Goal: Task Accomplishment & Management: Use online tool/utility

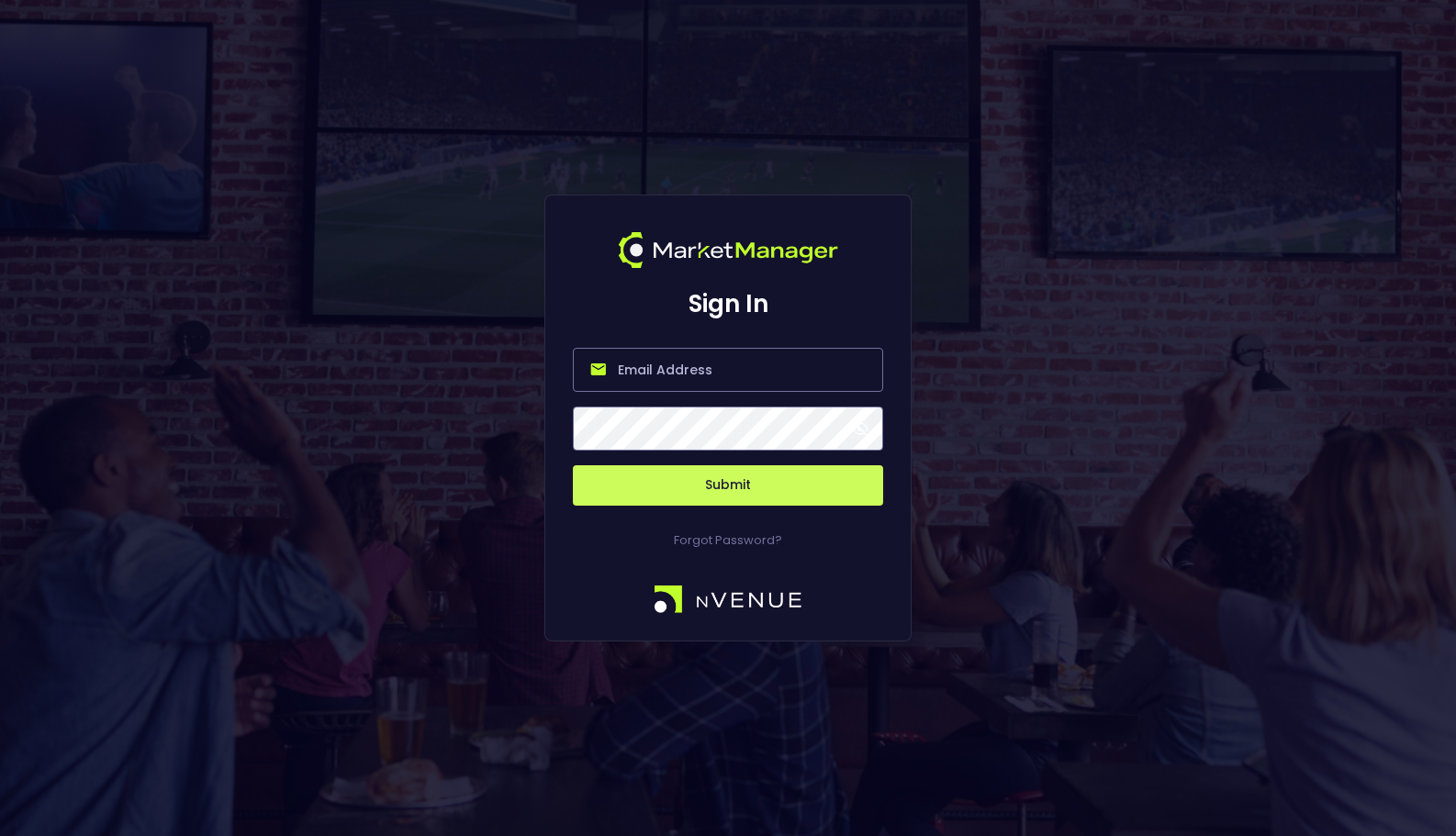
type input "[EMAIL_ADDRESS][DOMAIN_NAME]"
click at [748, 497] on button "Submit" at bounding box center [728, 485] width 310 height 40
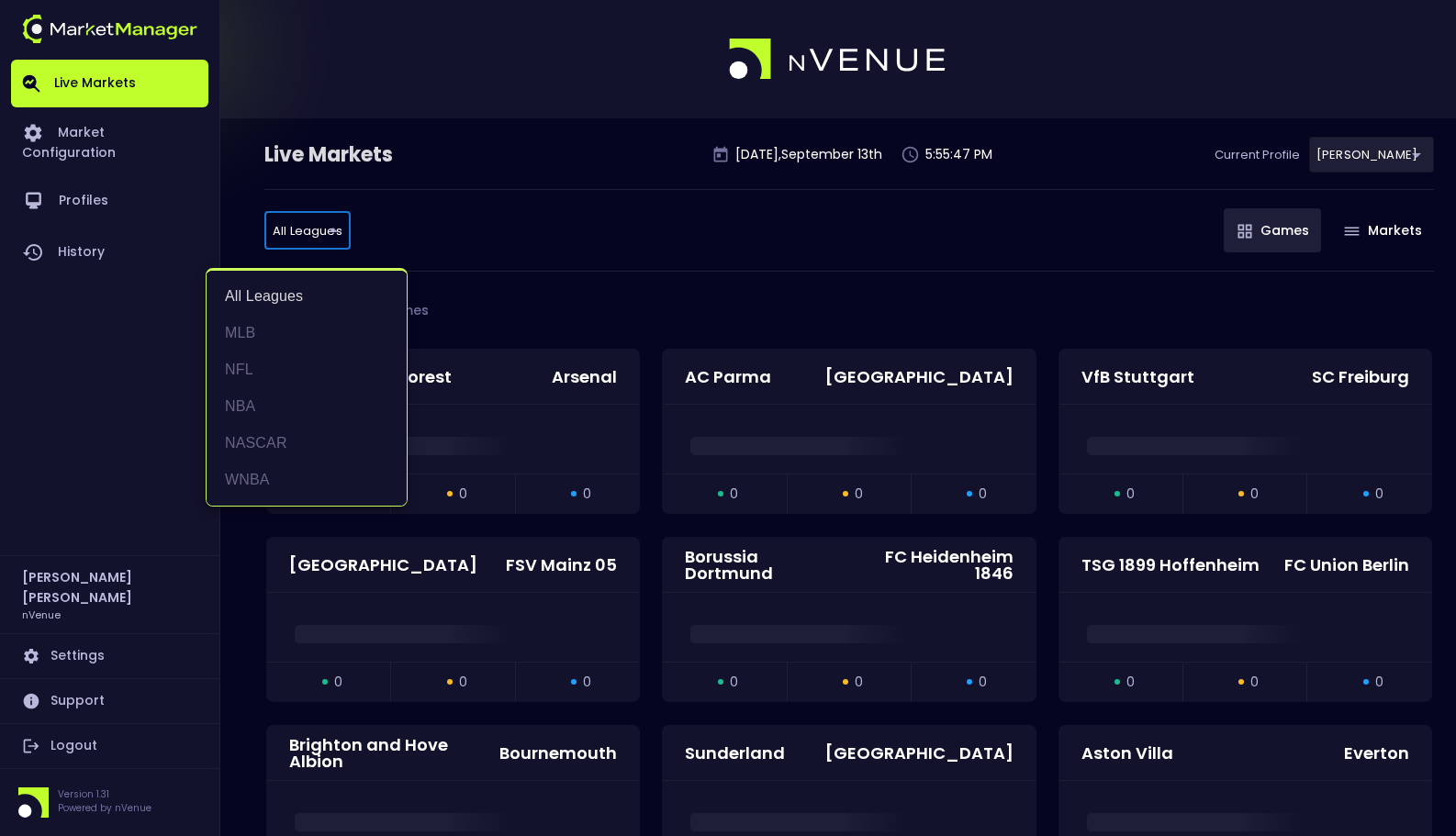
drag, startPoint x: 295, startPoint y: 435, endPoint x: 333, endPoint y: 388, distance: 60.4
click at [295, 435] on li "NASCAR" at bounding box center [306, 443] width 200 height 37
type input "NASCAR"
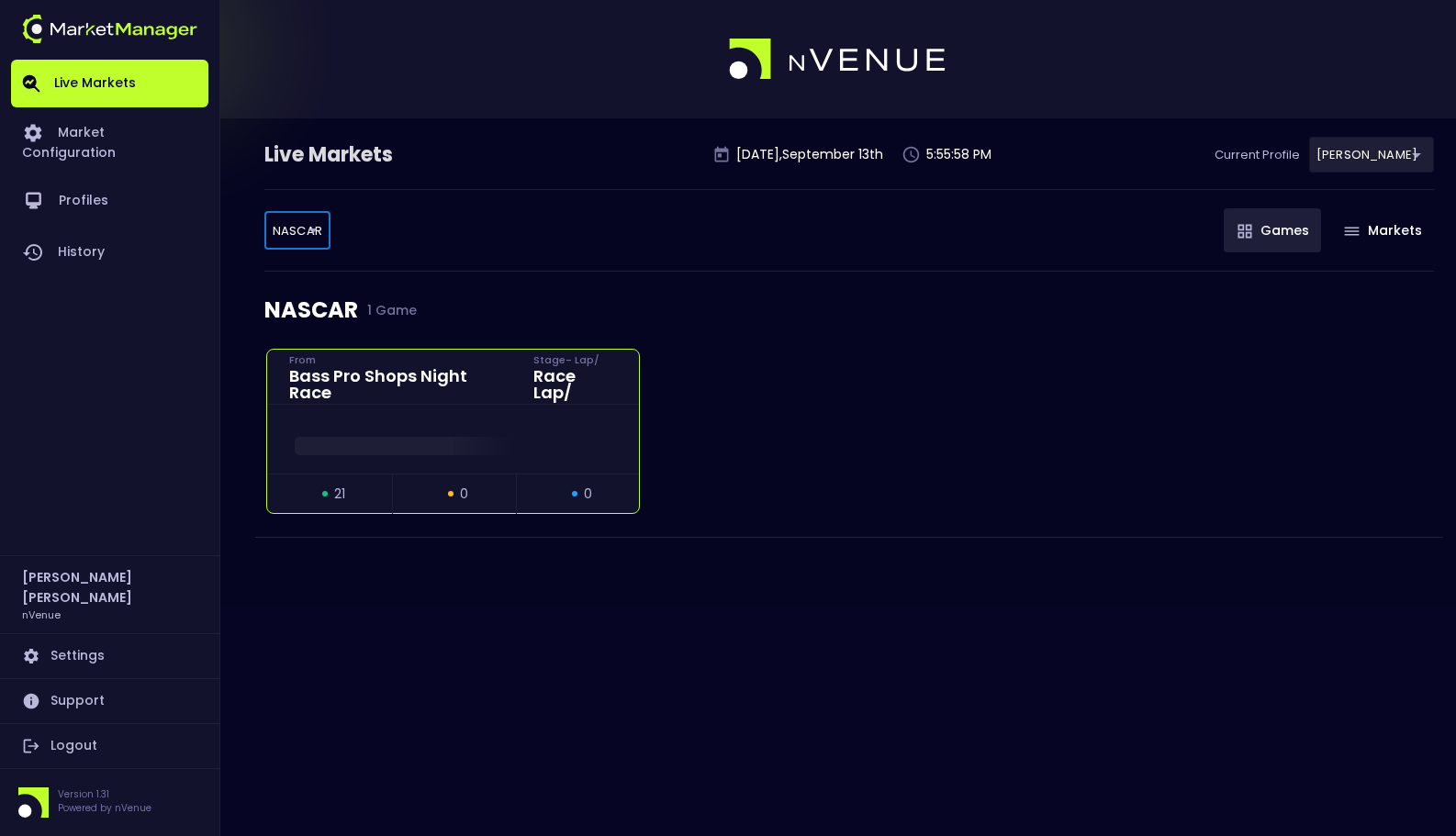
click at [505, 414] on div at bounding box center [453, 438] width 372 height 68
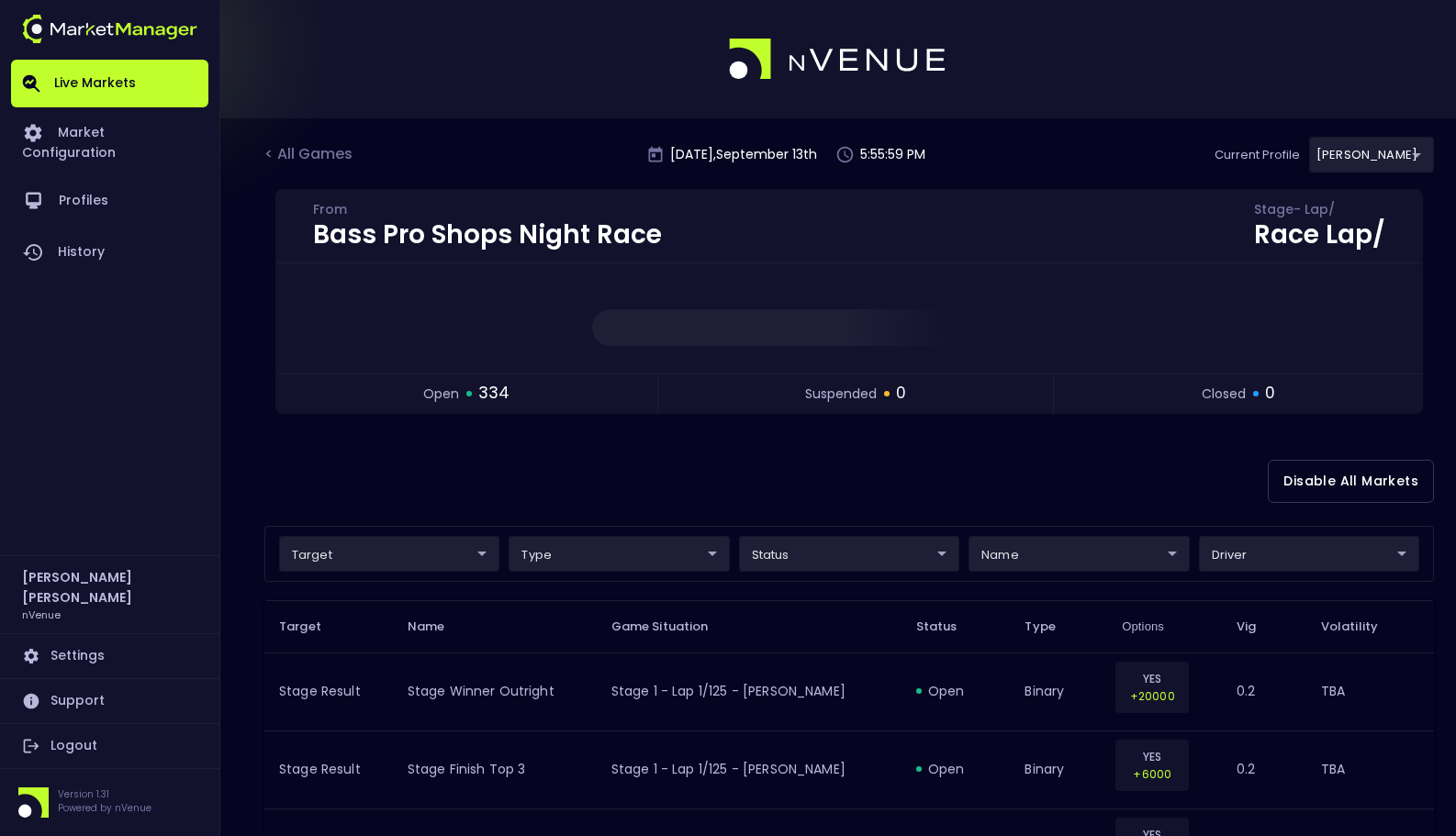
click at [692, 466] on div "Disable All Markets" at bounding box center [849, 482] width 1170 height 89
click at [119, 79] on link "Live Markets" at bounding box center [109, 84] width 198 height 48
